Goal: Information Seeking & Learning: Learn about a topic

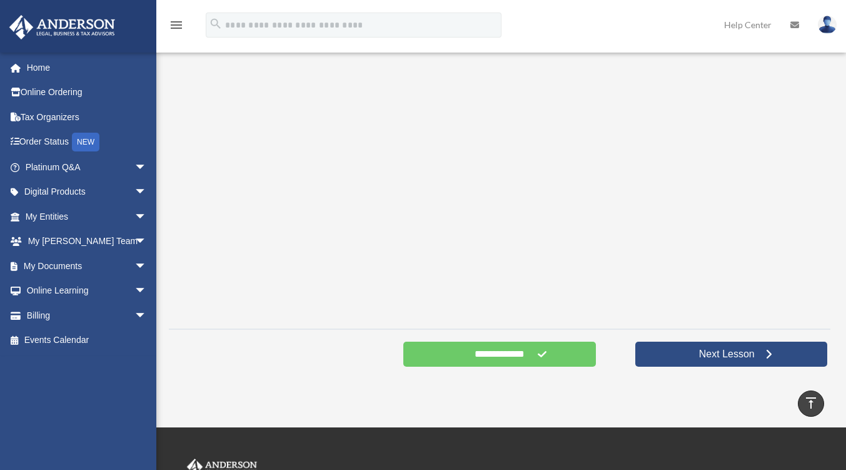
scroll to position [187, 0]
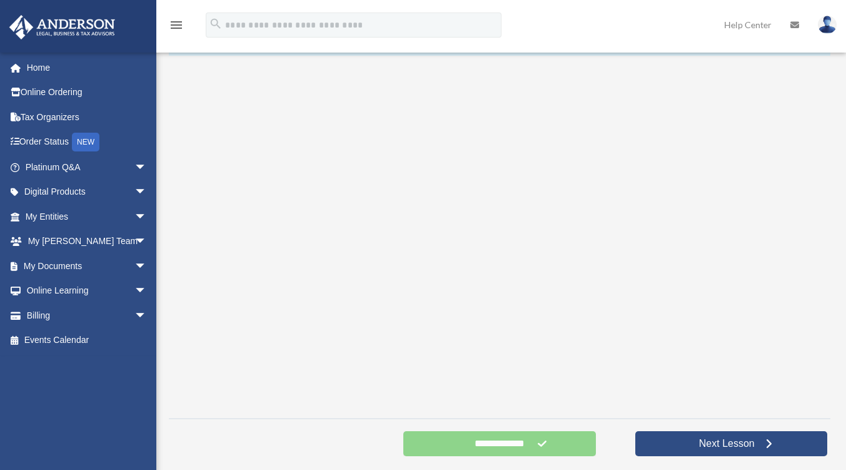
click at [513, 447] on input "**********" at bounding box center [499, 443] width 192 height 25
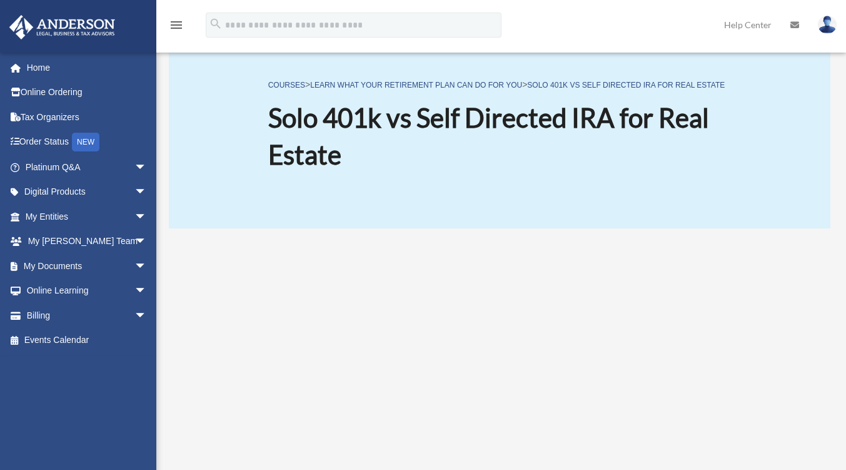
scroll to position [0, 0]
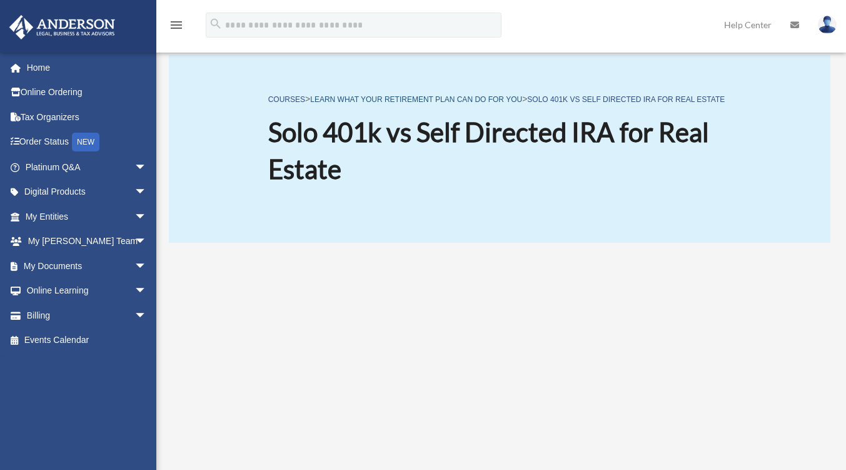
click at [468, 95] on link "Learn what your Retirement Plan can do for you" at bounding box center [416, 99] width 212 height 9
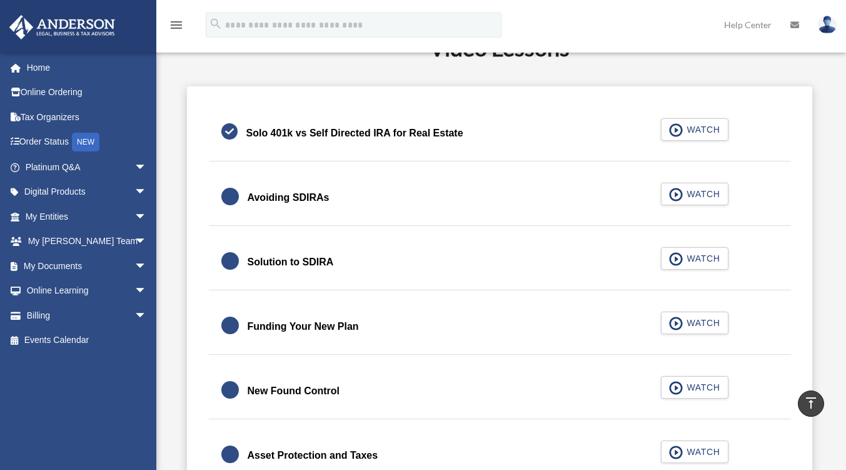
scroll to position [187, 0]
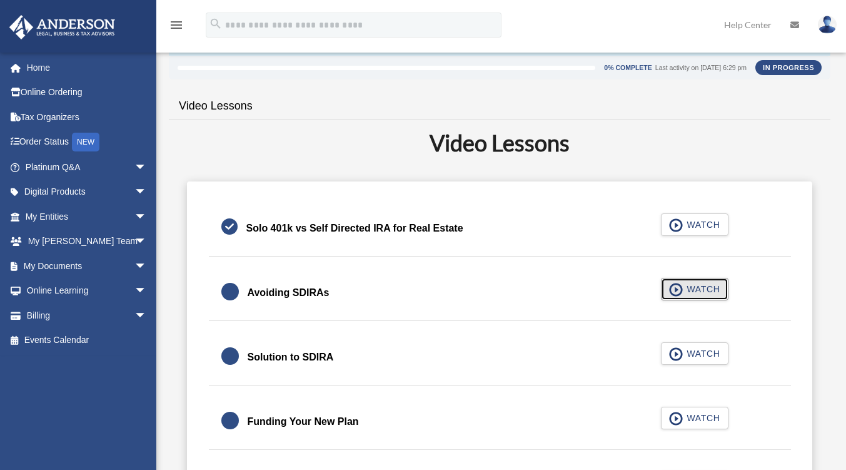
click at [707, 287] on span "WATCH" at bounding box center [701, 289] width 37 height 13
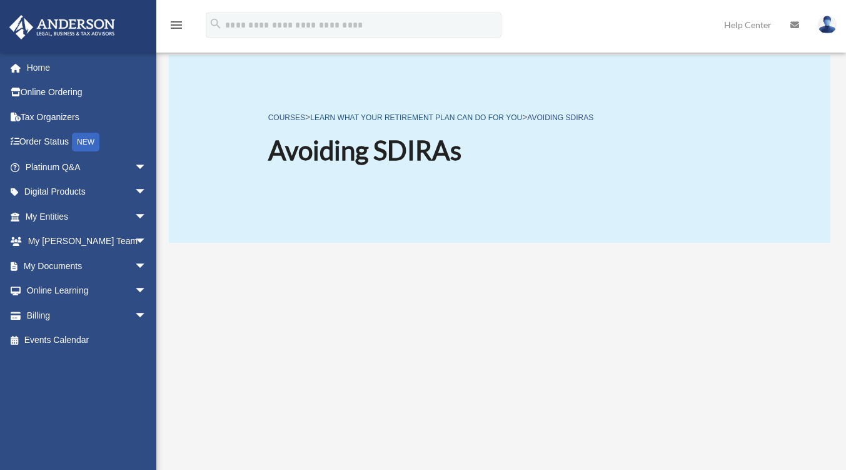
click at [482, 113] on link "Learn what your Retirement Plan can do for you" at bounding box center [416, 117] width 212 height 9
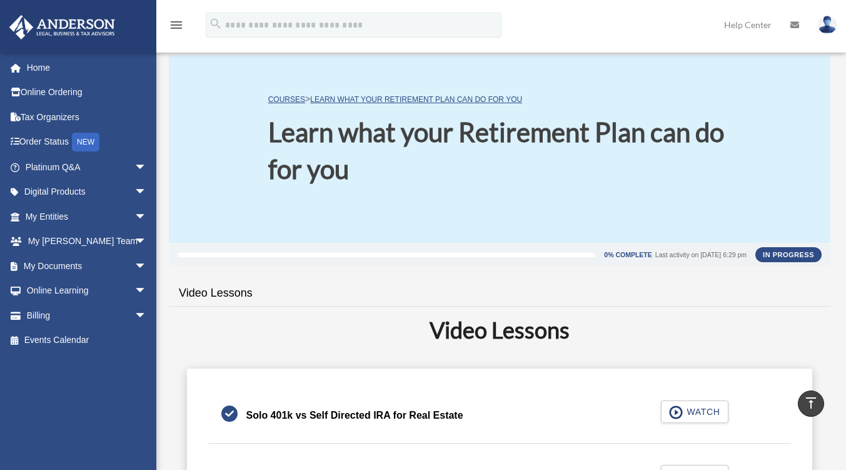
scroll to position [250, 0]
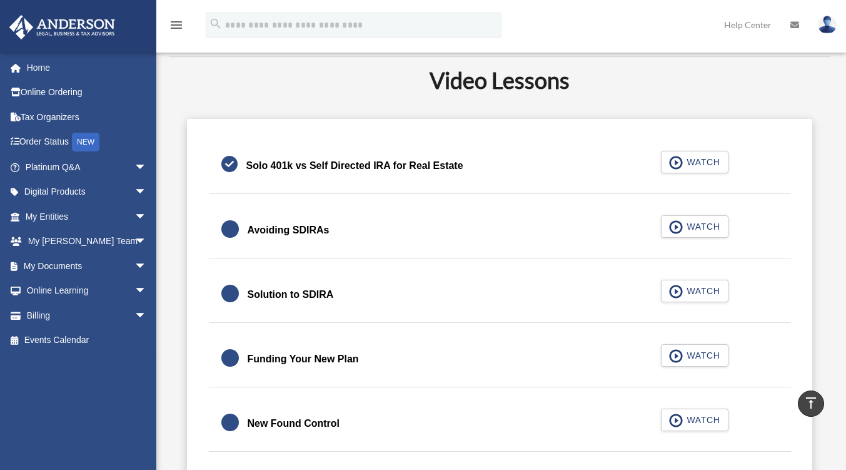
click at [313, 298] on div "Solution to SDIRA" at bounding box center [291, 295] width 86 height 18
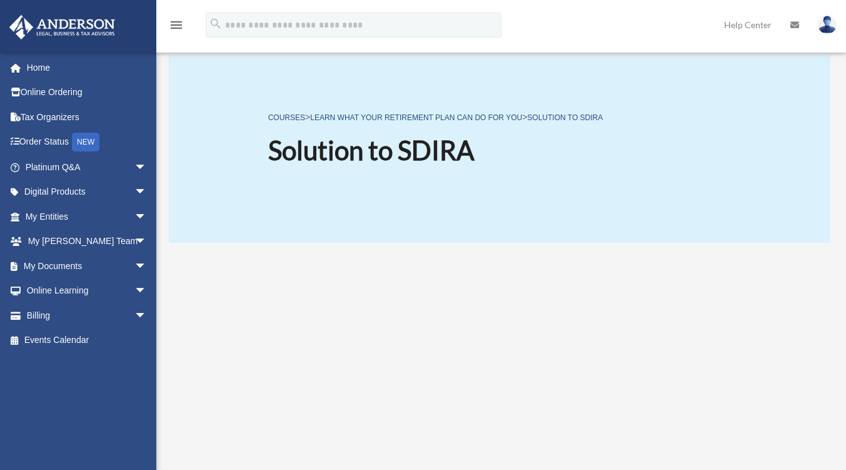
click at [445, 119] on link "Learn what your Retirement Plan can do for you" at bounding box center [416, 117] width 212 height 9
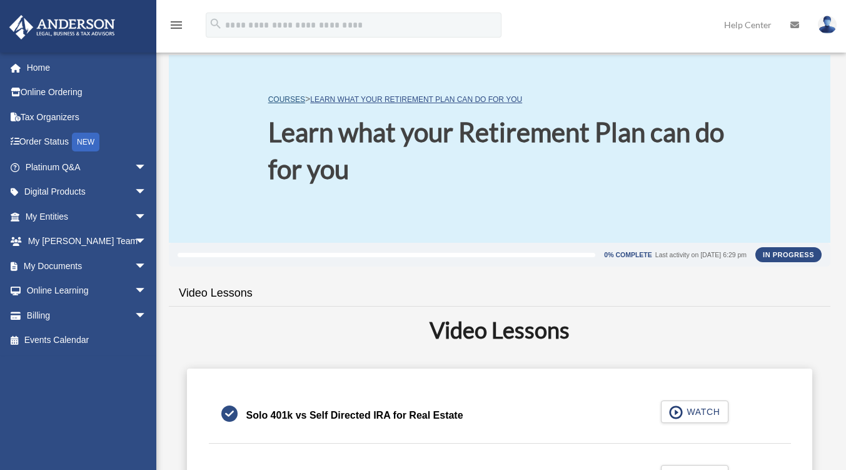
click at [286, 102] on link "COURSES" at bounding box center [286, 99] width 37 height 9
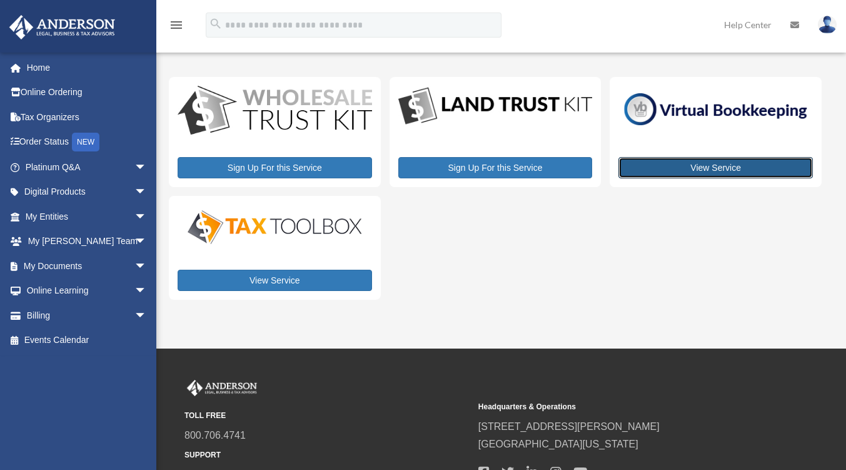
click at [733, 166] on link "View Service" at bounding box center [715, 167] width 194 height 21
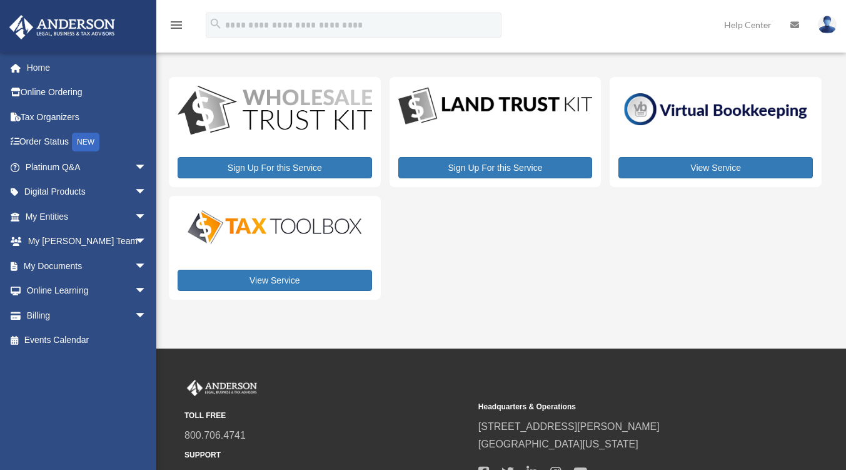
click at [321, 223] on img at bounding box center [275, 227] width 194 height 39
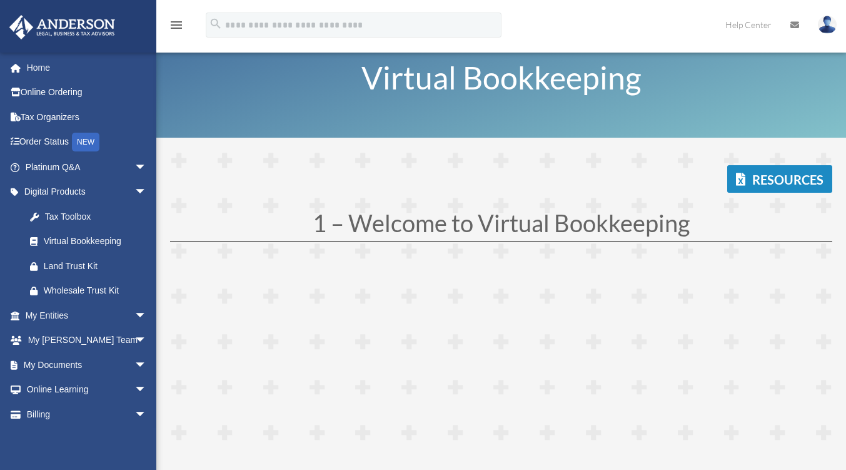
click at [682, 228] on h1 "1 – Welcome to Virtual Bookkeeping" at bounding box center [501, 226] width 662 height 30
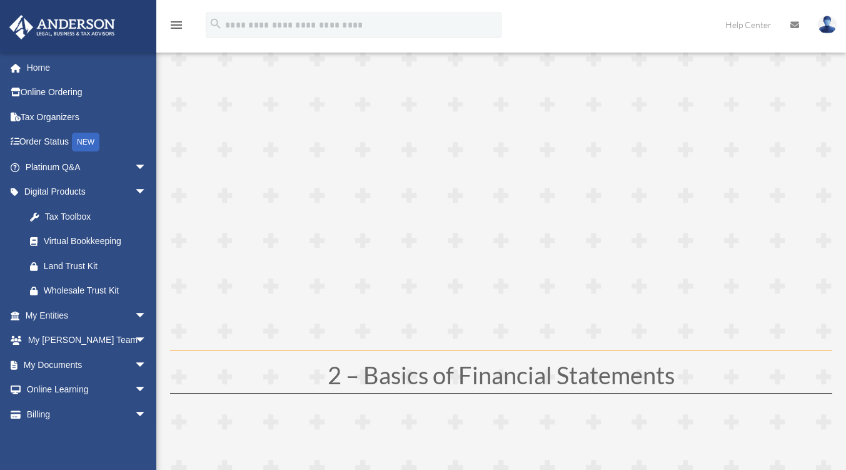
scroll to position [375, 0]
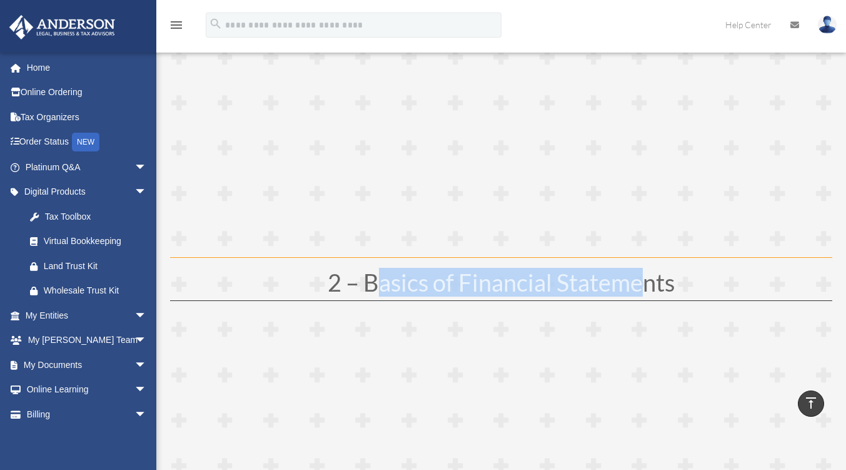
drag, startPoint x: 382, startPoint y: 278, endPoint x: 706, endPoint y: 280, distance: 323.9
click at [643, 278] on h1 "2 – Basics of Financial Statements" at bounding box center [501, 285] width 662 height 30
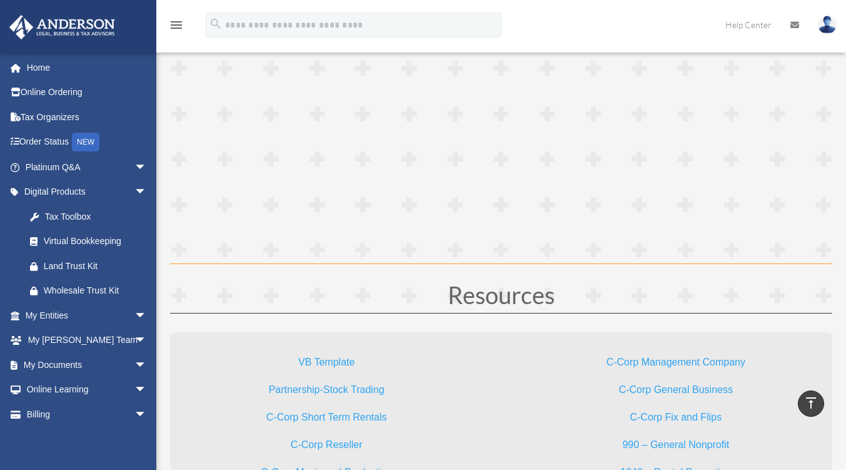
scroll to position [3377, 0]
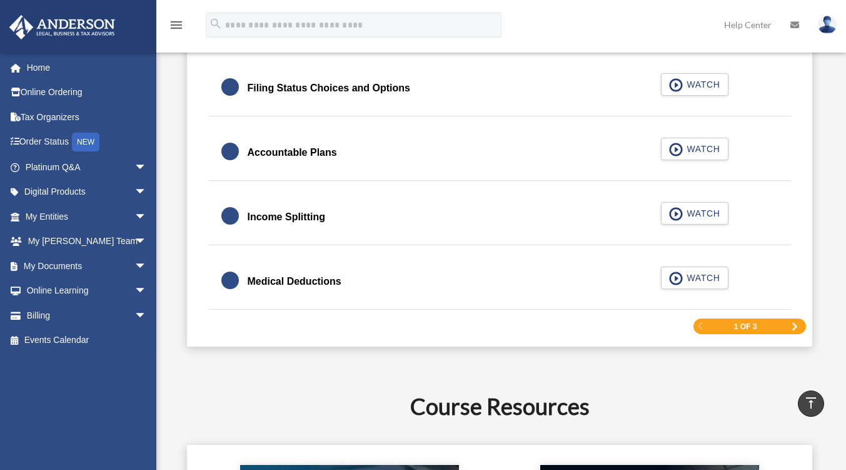
scroll to position [1938, 0]
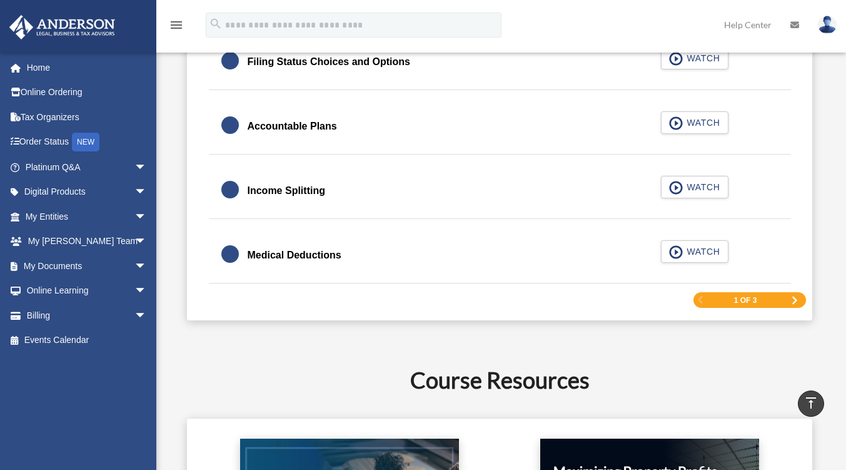
click at [796, 295] on div "1 of 3" at bounding box center [749, 300] width 113 height 16
click at [797, 299] on span "Next Page" at bounding box center [795, 300] width 8 height 8
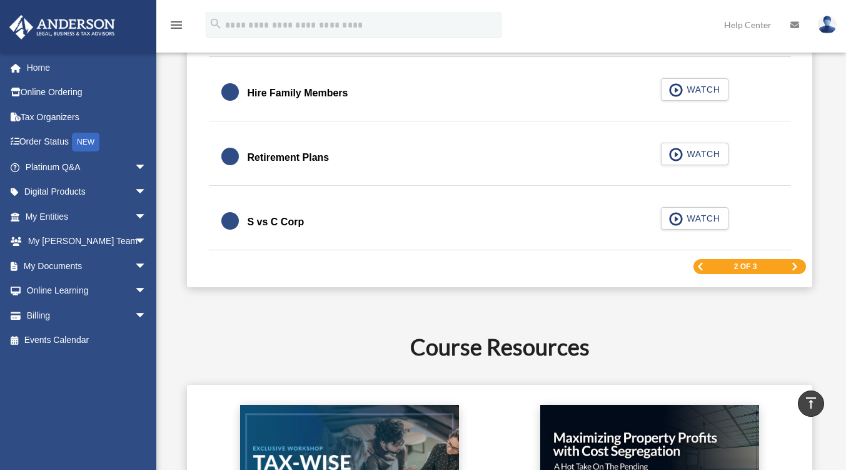
scroll to position [1876, 0]
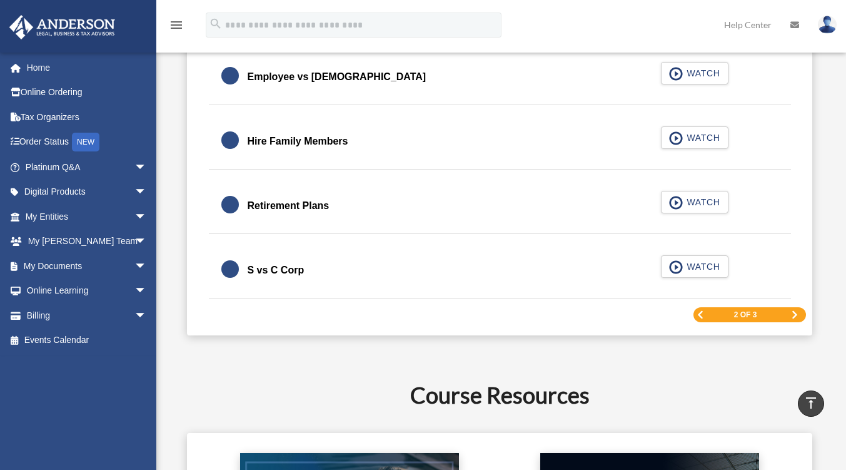
click at [795, 315] on span "Next Page" at bounding box center [795, 315] width 8 height 8
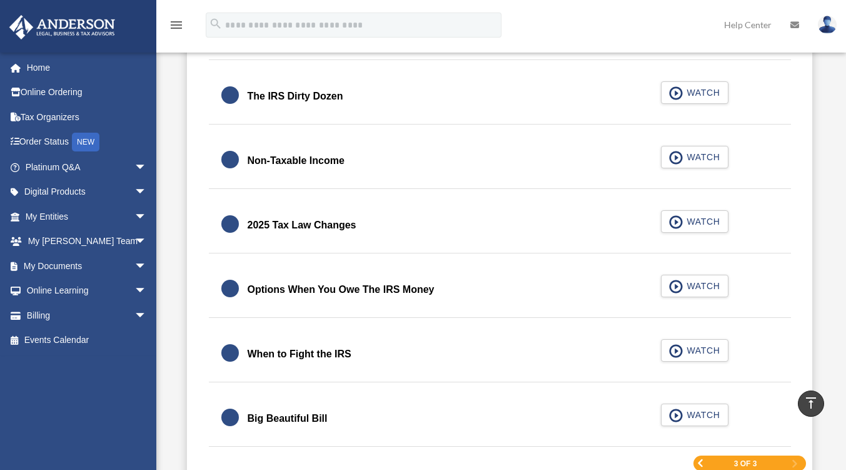
scroll to position [1586, 0]
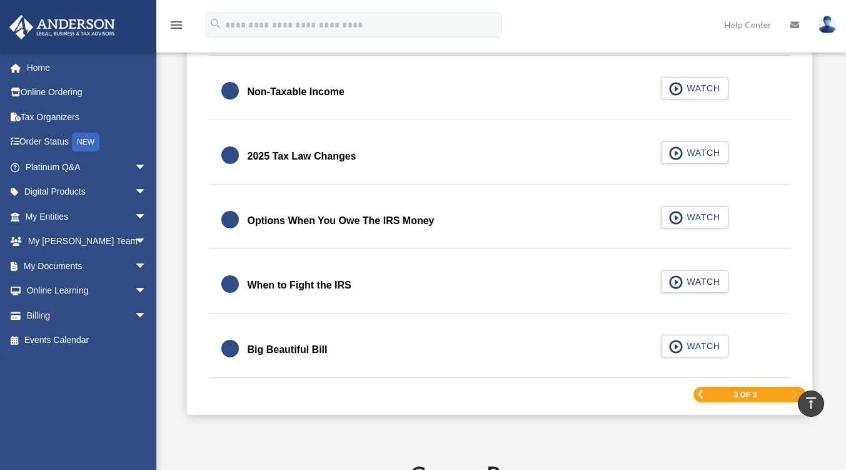
click at [700, 395] on span "Previous Page" at bounding box center [701, 394] width 8 height 8
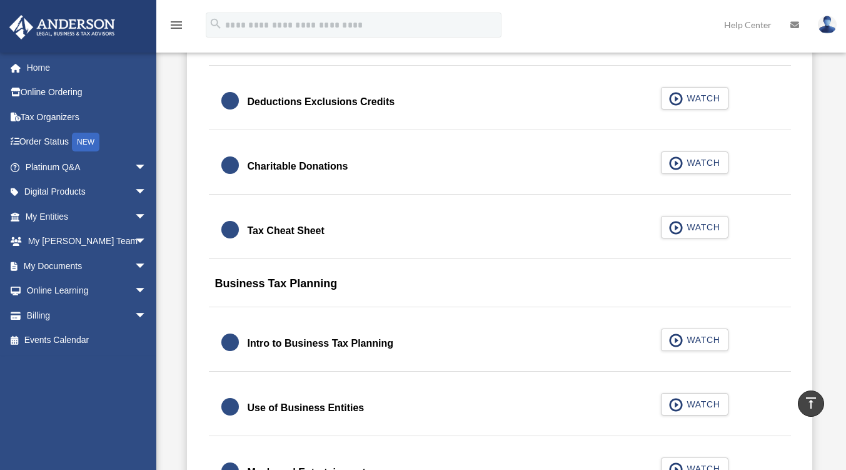
scroll to position [1024, 0]
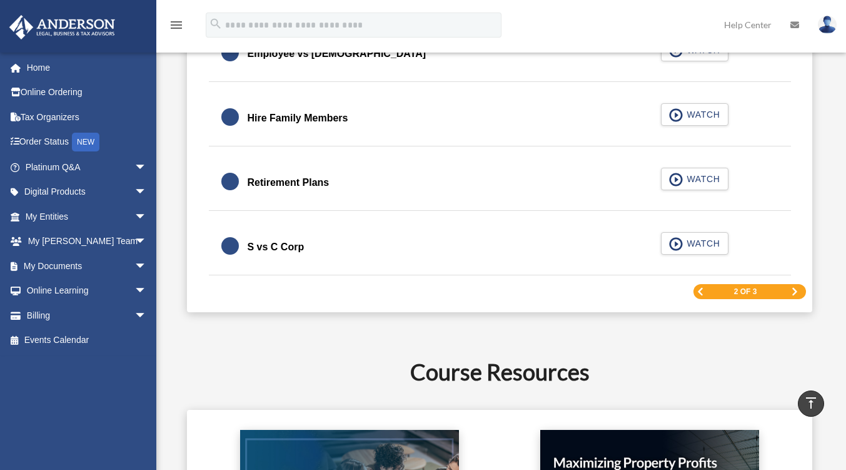
click at [703, 292] on span "Previous Page" at bounding box center [701, 292] width 8 height 8
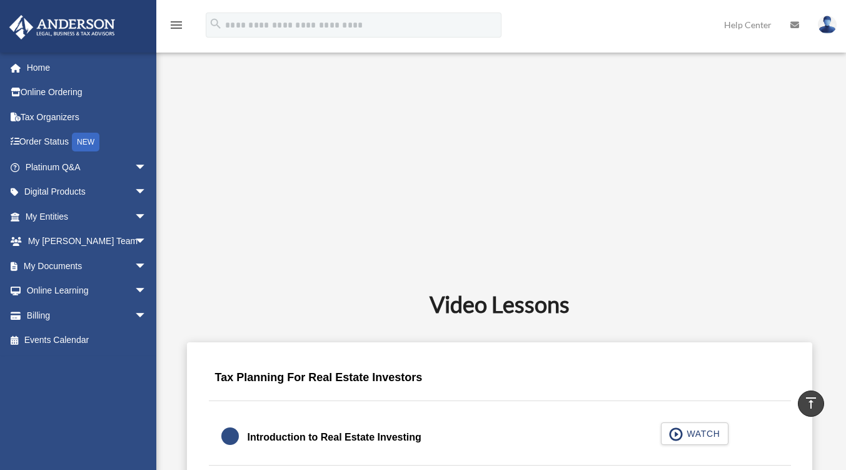
scroll to position [398, 0]
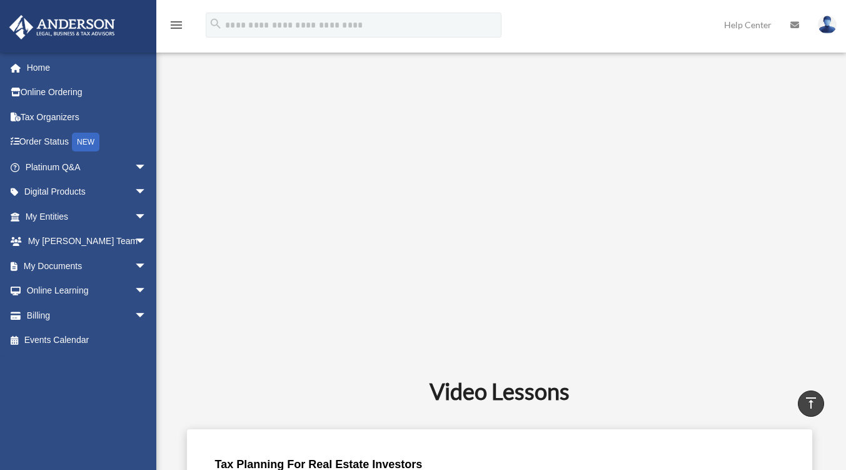
click at [672, 385] on h2 "Video Lessons" at bounding box center [499, 390] width 647 height 31
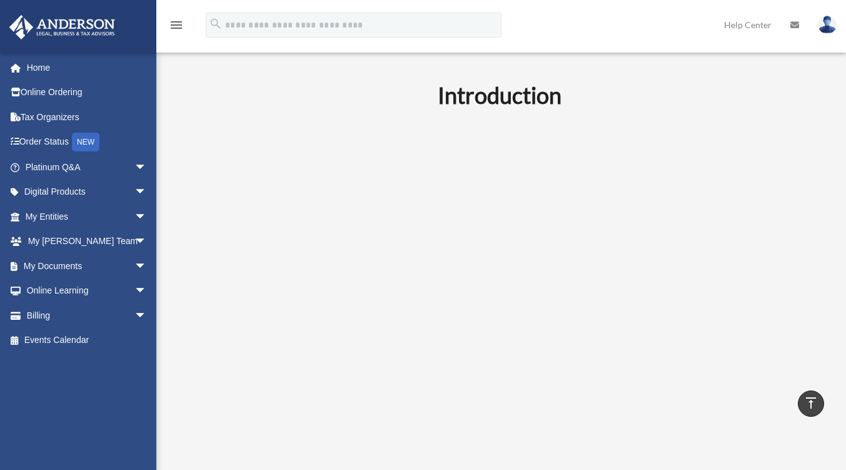
scroll to position [336, 0]
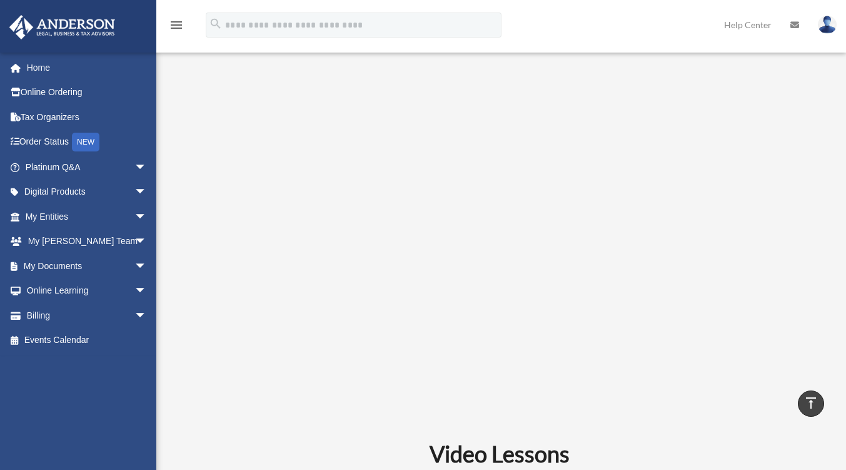
click at [826, 285] on div "Introduction" at bounding box center [500, 220] width 662 height 406
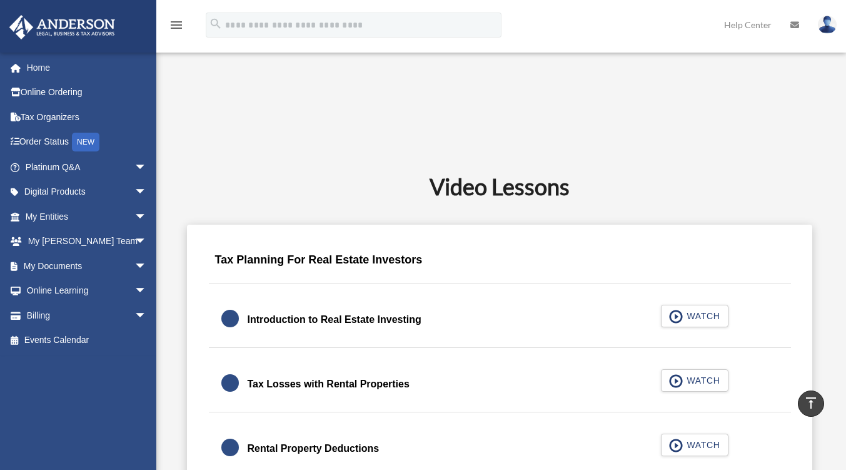
scroll to position [648, 0]
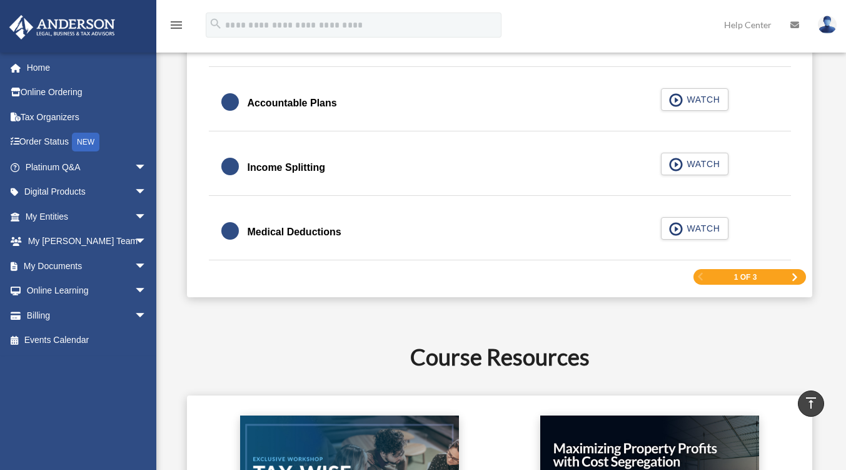
click at [795, 276] on span "Next Page" at bounding box center [795, 277] width 8 height 8
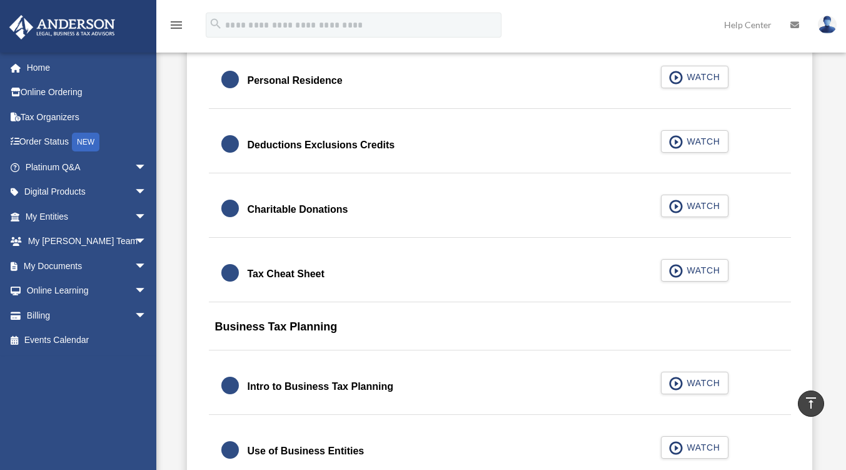
scroll to position [711, 0]
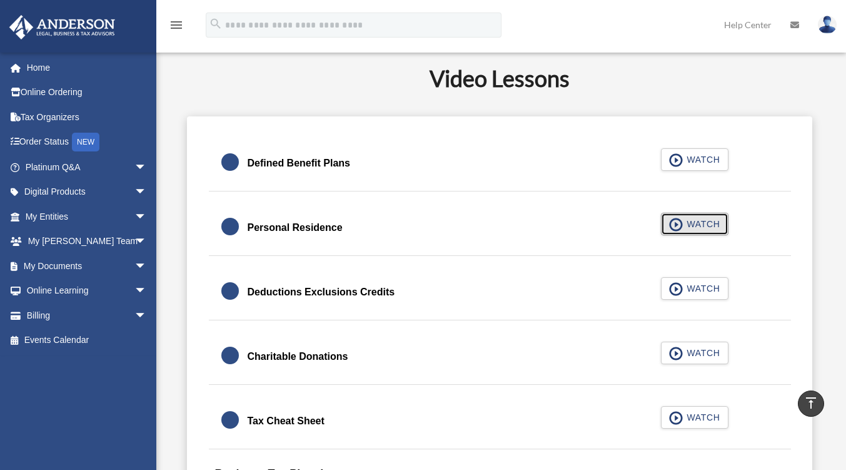
click at [677, 220] on span "button" at bounding box center [676, 225] width 14 height 14
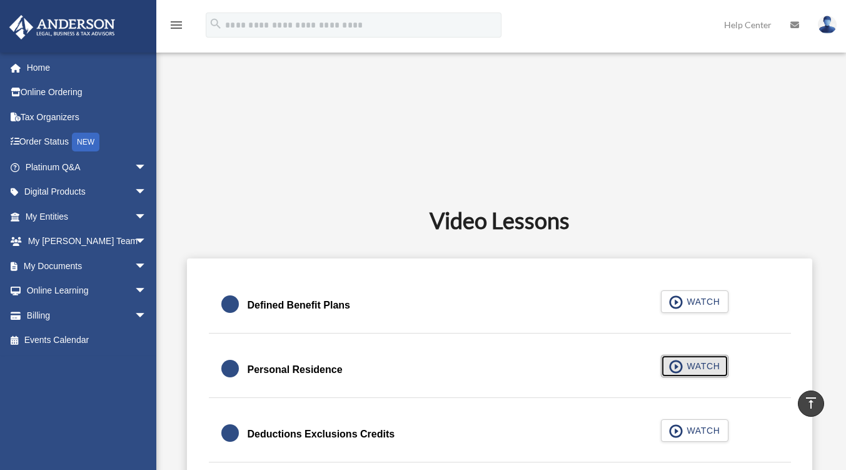
scroll to position [523, 0]
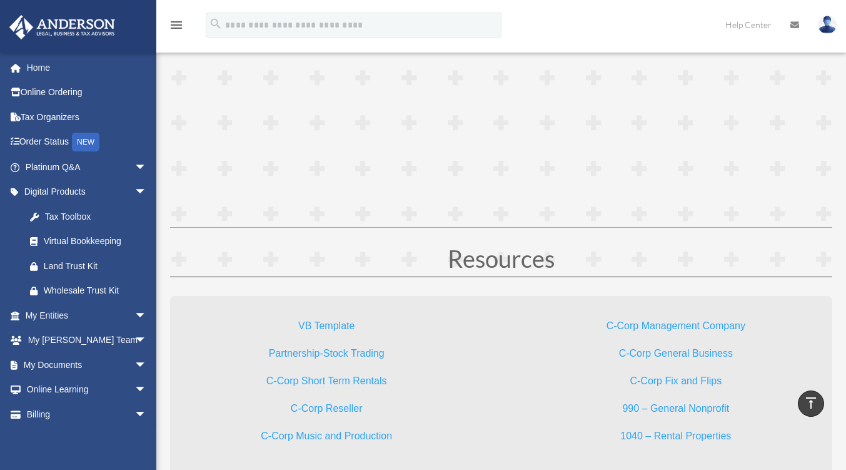
scroll to position [3542, 0]
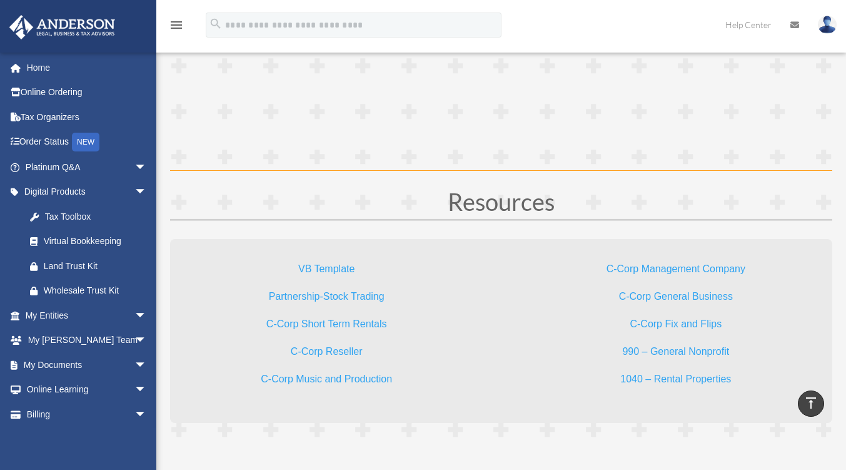
click at [359, 335] on p "C-Corp Short Term Rentals" at bounding box center [326, 329] width 233 height 28
click at [353, 325] on link "C-Corp Short Term Rentals" at bounding box center [326, 326] width 121 height 17
click at [537, 301] on div "C-Corp Management Company C-Corp General Business C-Corp Fix and Flips 990 – Ge…" at bounding box center [676, 324] width 313 height 170
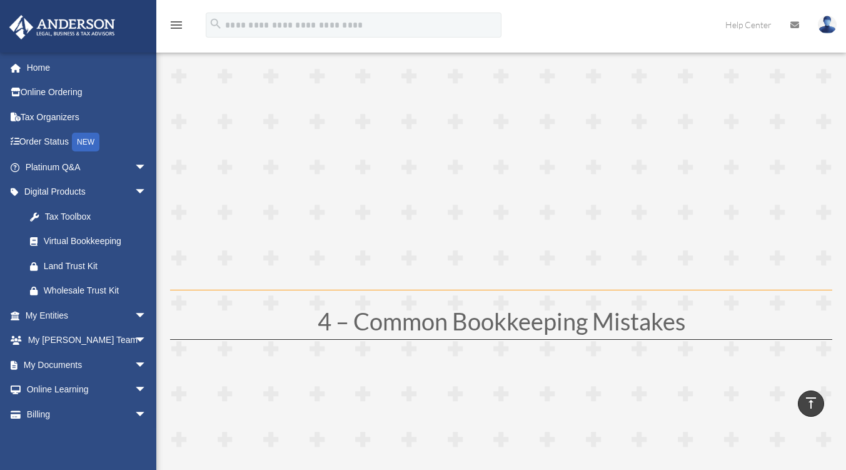
scroll to position [1291, 0]
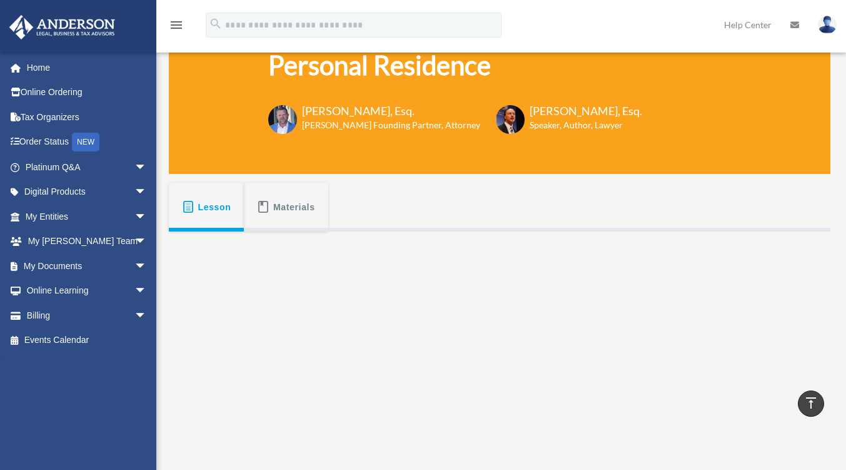
scroll to position [62, 0]
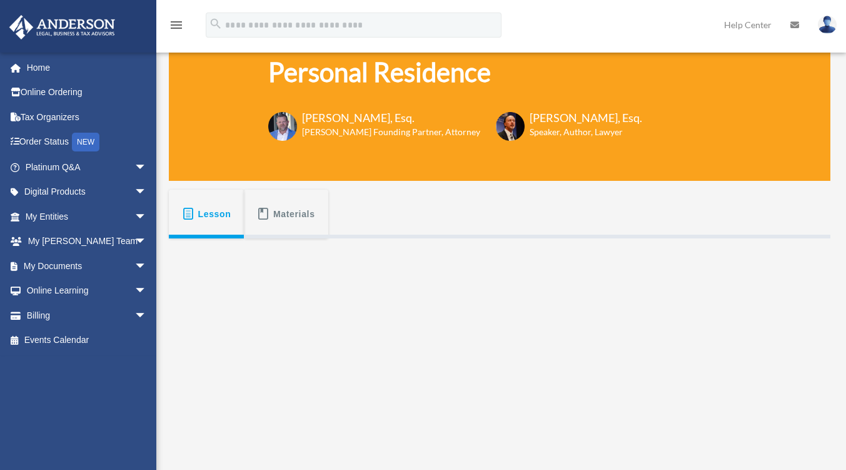
click at [278, 211] on span "Materials" at bounding box center [294, 214] width 42 height 23
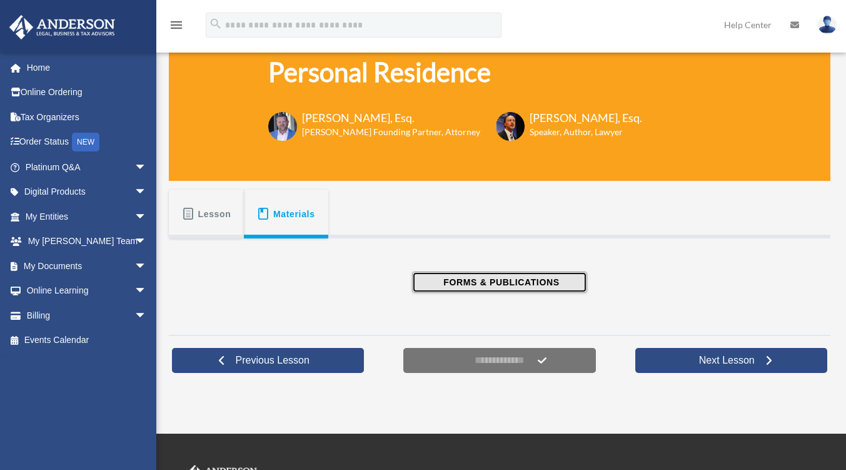
drag, startPoint x: 485, startPoint y: 280, endPoint x: 469, endPoint y: 277, distance: 16.4
click at [469, 277] on span "FORMS & PUBLICATIONS" at bounding box center [499, 282] width 119 height 13
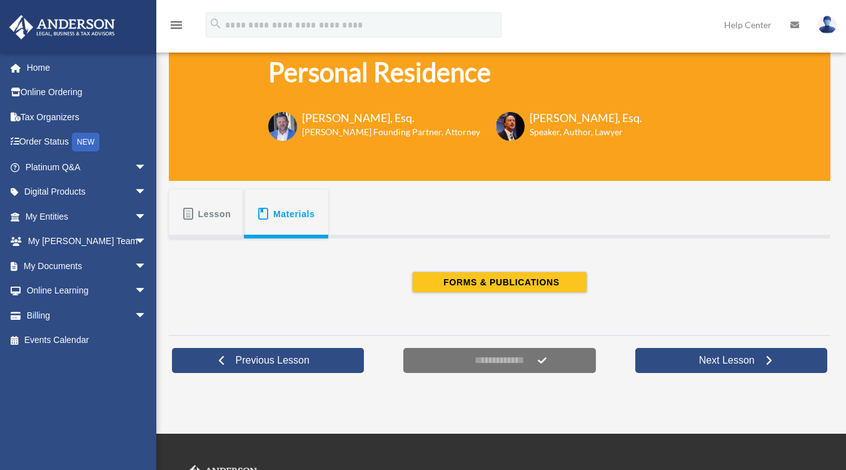
click at [208, 209] on span "Lesson" at bounding box center [214, 214] width 33 height 23
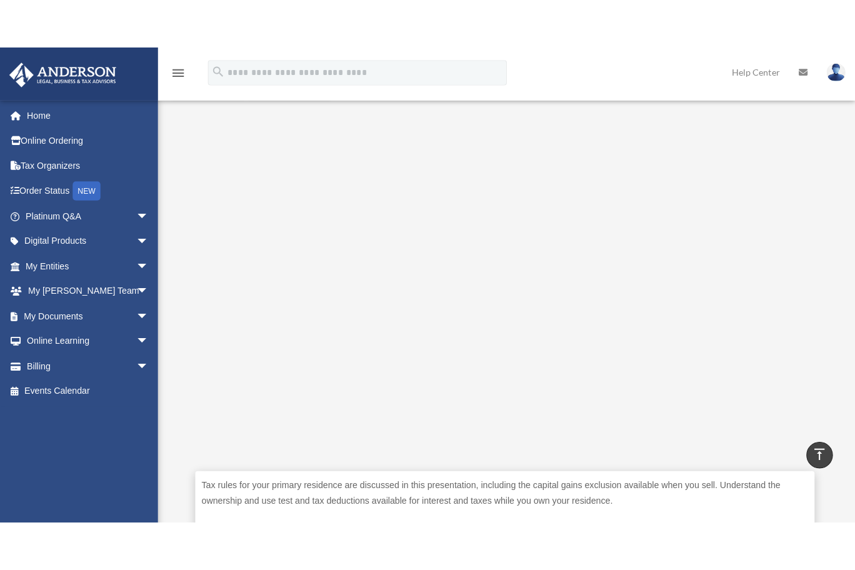
scroll to position [250, 0]
